Goal: Navigation & Orientation: Find specific page/section

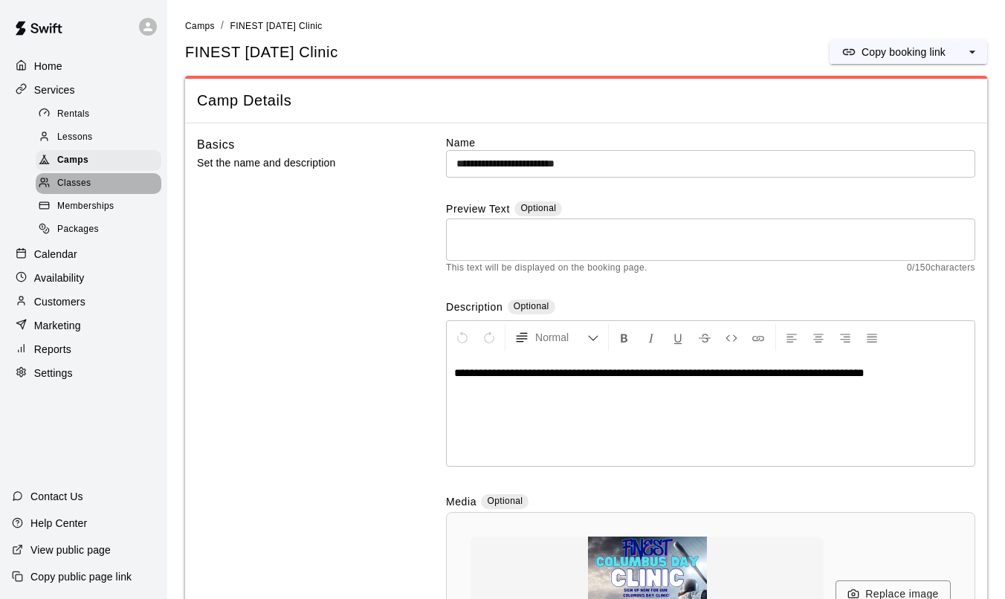
click at [106, 173] on div "Classes" at bounding box center [99, 183] width 126 height 21
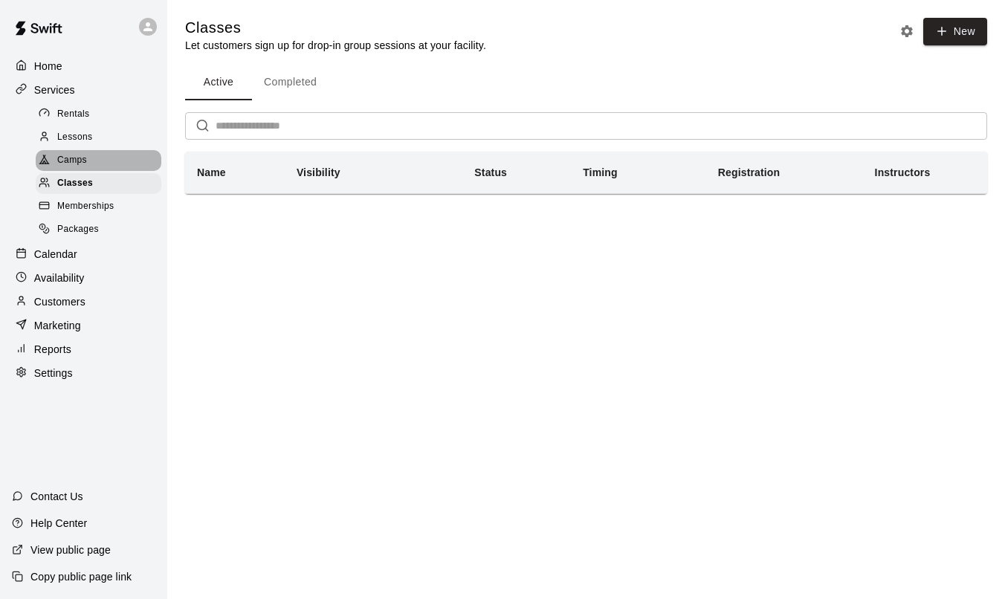
click at [107, 163] on div "Camps" at bounding box center [99, 160] width 126 height 21
